Goal: Task Accomplishment & Management: Complete application form

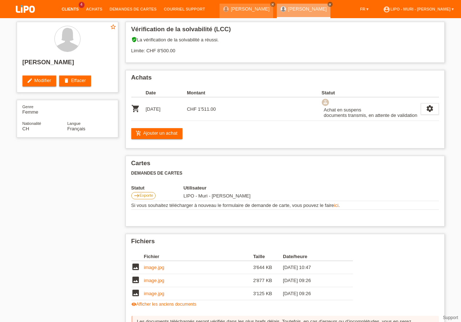
click at [67, 9] on link "Clients" at bounding box center [70, 9] width 24 height 4
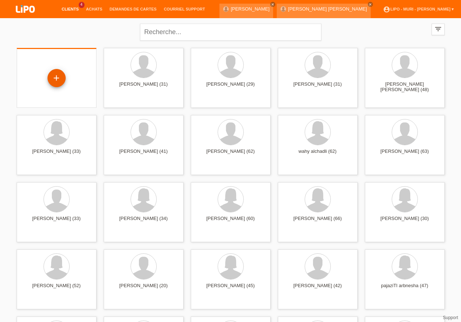
click at [57, 71] on div "+" at bounding box center [57, 78] width 18 height 18
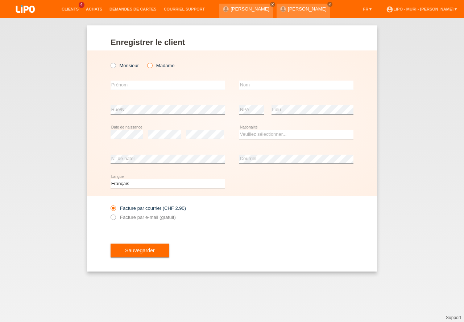
click at [146, 62] on icon at bounding box center [146, 62] width 0 height 0
click at [149, 66] on input "Madame" at bounding box center [149, 65] width 5 height 5
radio input "true"
click at [141, 87] on input "text" at bounding box center [168, 85] width 114 height 9
type input "xhevahire"
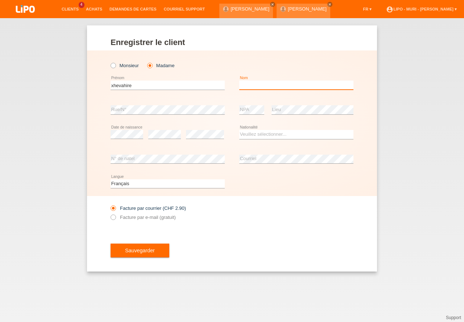
click at [254, 86] on input "text" at bounding box center [296, 85] width 114 height 9
type input "ramadani"
click at [252, 133] on select "Veuillez sélectionner... Suisse Allemagne Autriche Liechtenstein ------------ A…" at bounding box center [296, 134] width 114 height 9
select select "XK"
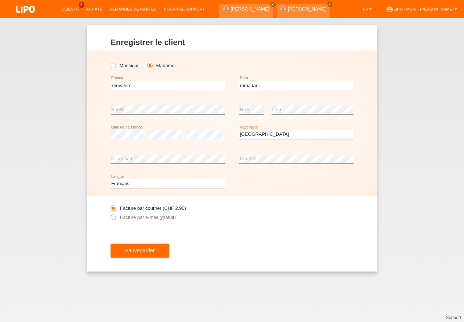
click at [0, 0] on option "Kosovo" at bounding box center [0, 0] width 0 height 0
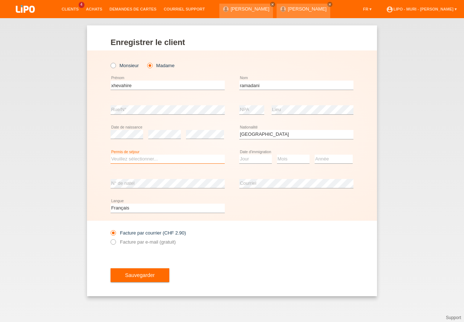
drag, startPoint x: 136, startPoint y: 158, endPoint x: 140, endPoint y: 162, distance: 4.6
click at [136, 159] on select "Veuillez sélectionner... C B B - Statut de réfugié Autre" at bounding box center [168, 159] width 114 height 9
select select "C"
click at [0, 0] on option "C" at bounding box center [0, 0] width 0 height 0
drag, startPoint x: 320, startPoint y: 158, endPoint x: 328, endPoint y: 168, distance: 12.4
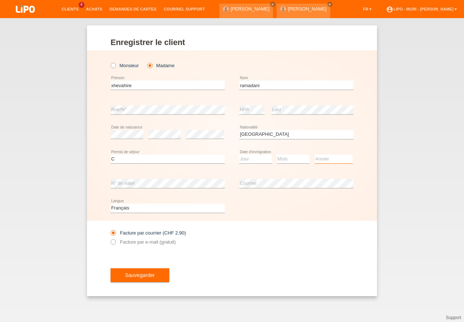
click at [321, 158] on select "Année 2025 2024 2023 2022 2021 2020 2019 2018 2017 2016 2015 2014 2013 2012 201…" at bounding box center [334, 159] width 38 height 9
select select "2002"
click at [0, 0] on option "2002" at bounding box center [0, 0] width 0 height 0
click at [293, 160] on select "Mois 01 02 03 04 05 06 07 08 09 10 11" at bounding box center [293, 159] width 33 height 9
click at [77, 6] on li "Clients 4" at bounding box center [70, 9] width 24 height 18
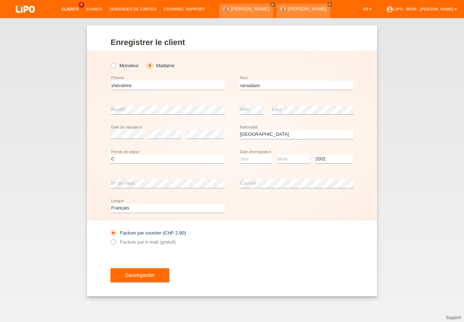
click at [71, 9] on link "Clients" at bounding box center [70, 9] width 24 height 4
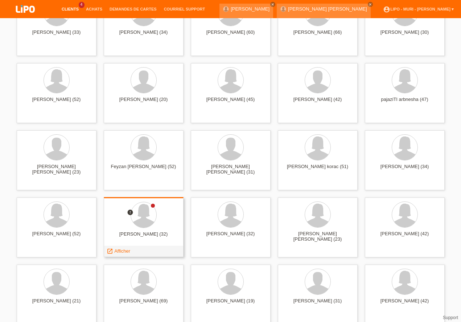
scroll to position [207, 0]
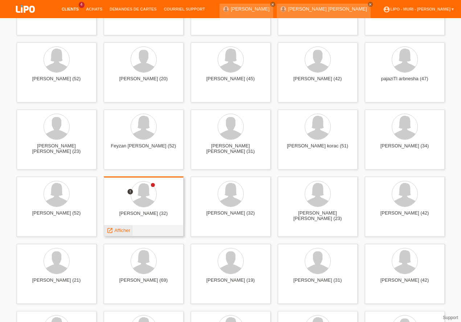
click at [122, 229] on span "Afficher" at bounding box center [122, 229] width 16 height 5
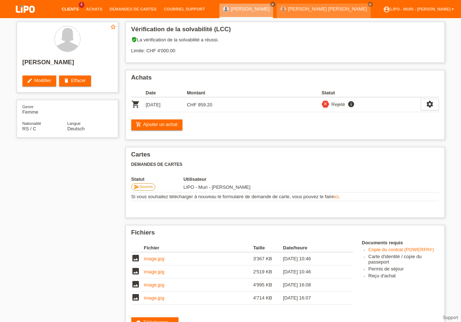
click at [72, 7] on li "Clients 4" at bounding box center [70, 9] width 24 height 18
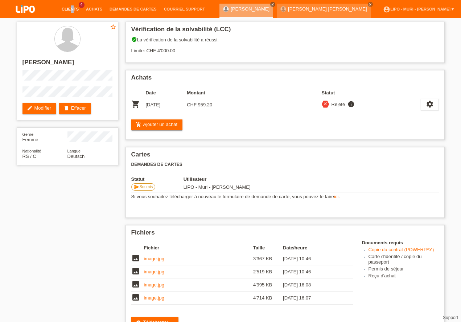
click at [69, 11] on link "Clients" at bounding box center [70, 9] width 24 height 4
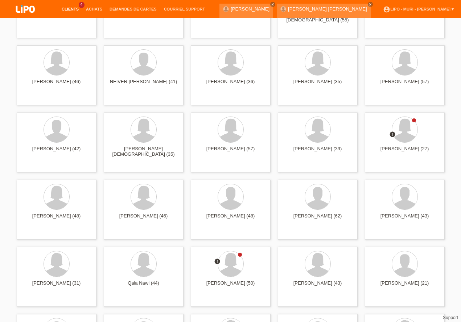
scroll to position [1923, 0]
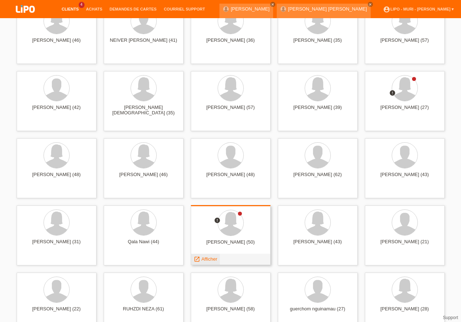
click at [209, 260] on span "Afficher" at bounding box center [209, 258] width 16 height 5
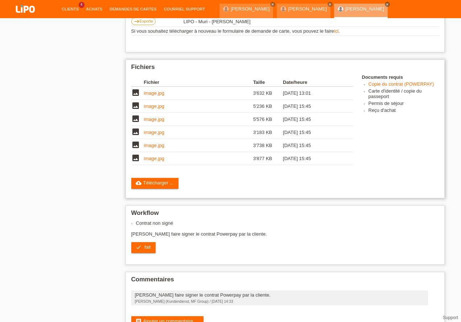
scroll to position [188, 0]
click at [168, 316] on link "comment Ajouter un commentaire ..." at bounding box center [167, 321] width 72 height 11
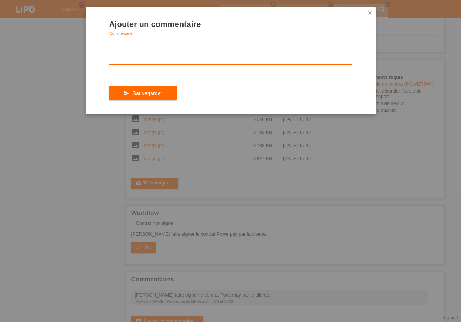
click at [137, 56] on textarea at bounding box center [230, 50] width 243 height 28
type textarea "la cliente viens [DATE]"
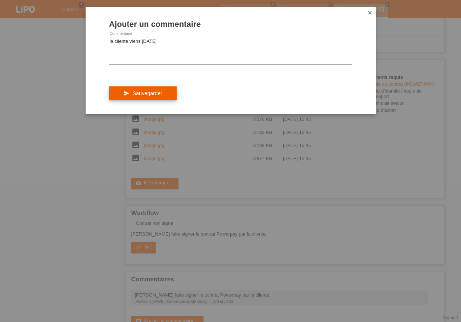
click at [158, 100] on button "send Sauvegarder" at bounding box center [143, 93] width 68 height 14
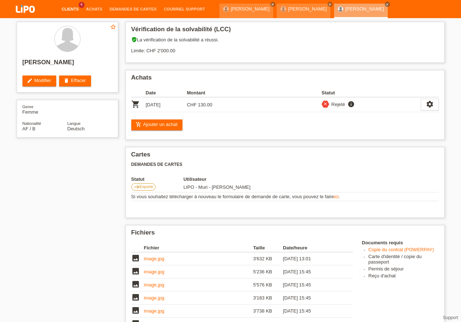
click at [71, 10] on link "Clients" at bounding box center [70, 9] width 24 height 4
